Goal: Navigation & Orientation: Find specific page/section

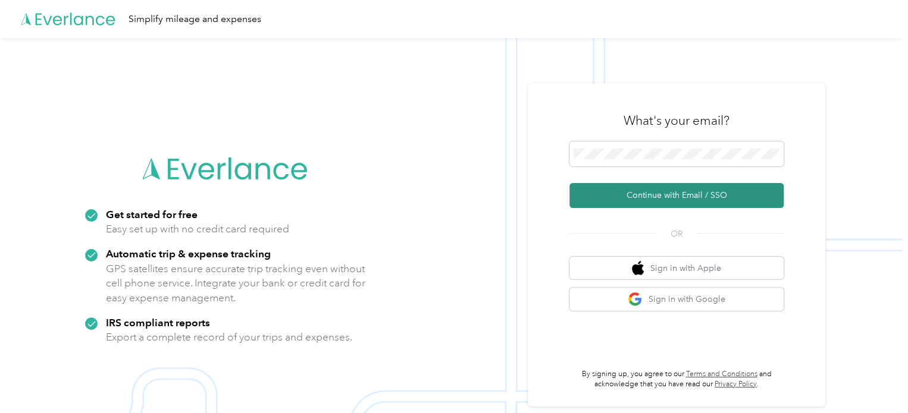
click at [703, 197] on button "Continue with Email / SSO" at bounding box center [676, 195] width 214 height 25
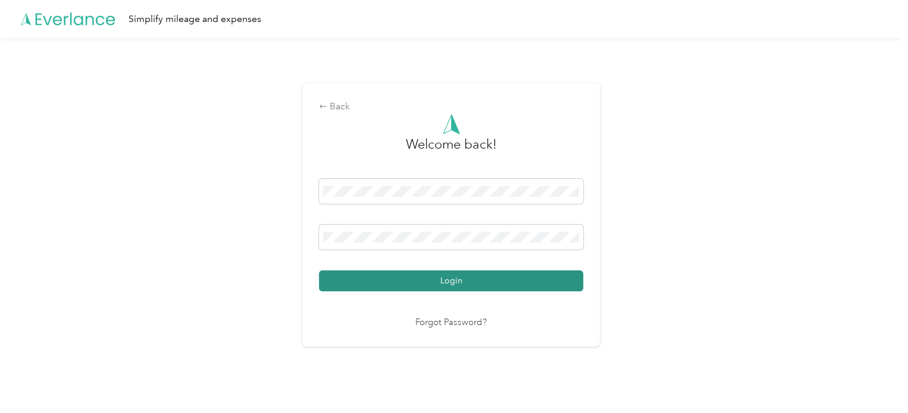
click at [474, 280] on button "Login" at bounding box center [451, 281] width 264 height 21
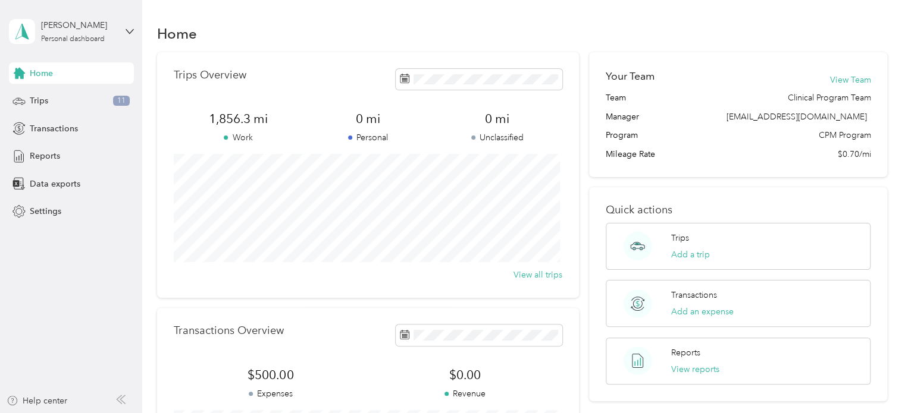
click at [450, 31] on div "Home" at bounding box center [522, 33] width 731 height 25
